Goal: Information Seeking & Learning: Learn about a topic

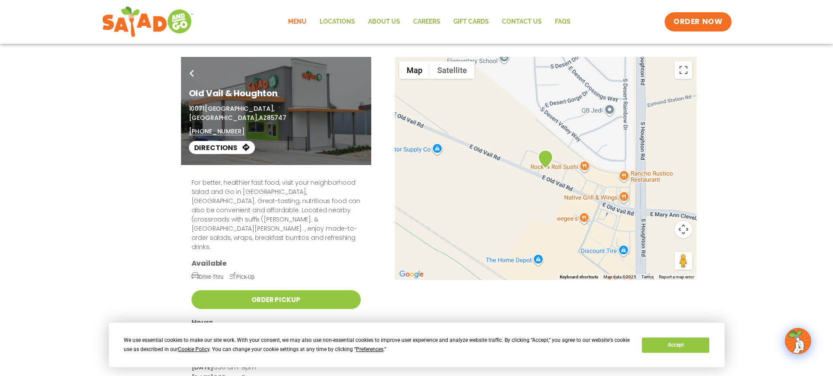
click at [295, 23] on link "Menu" at bounding box center [297, 22] width 31 height 20
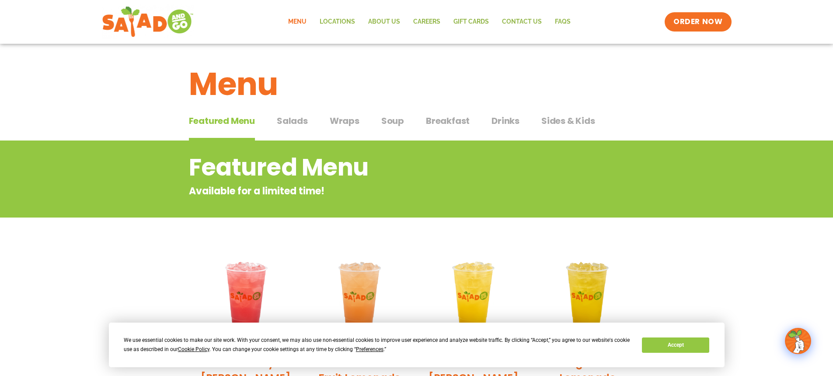
click at [304, 120] on span "Salads" at bounding box center [292, 120] width 31 height 13
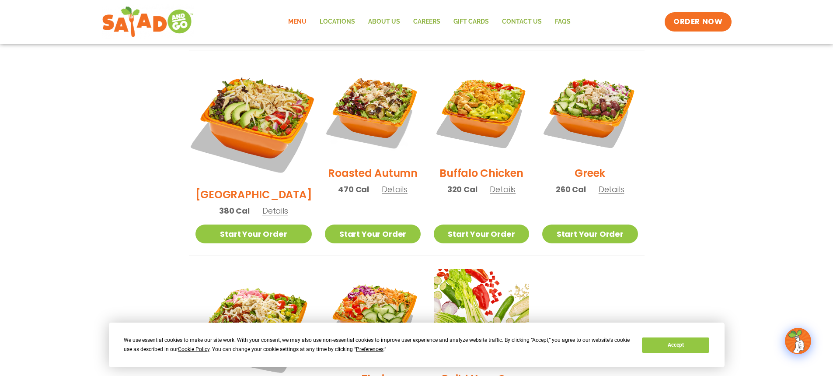
scroll to position [394, 0]
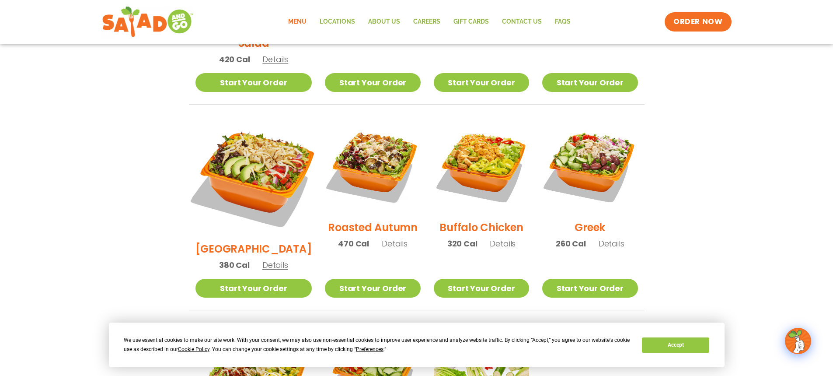
click at [247, 158] on img at bounding box center [253, 176] width 137 height 137
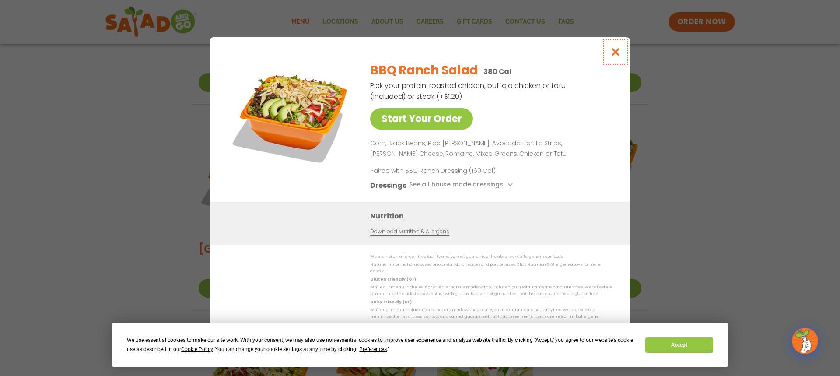
click at [617, 53] on icon "Close modal" at bounding box center [615, 51] width 11 height 9
